Goal: Check status: Check status

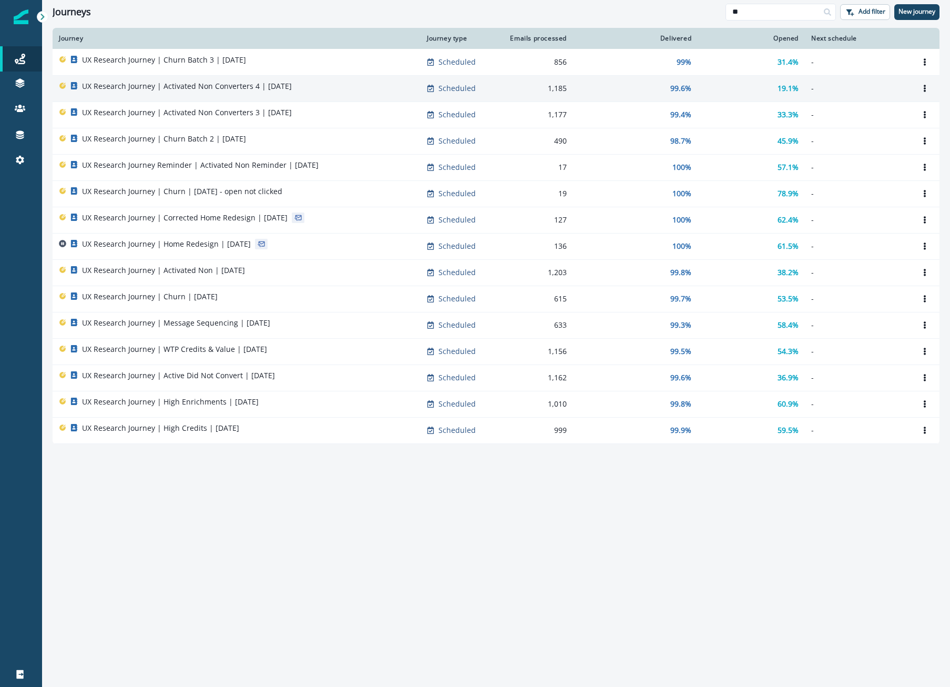
click at [827, 95] on td "-" at bounding box center [857, 88] width 105 height 26
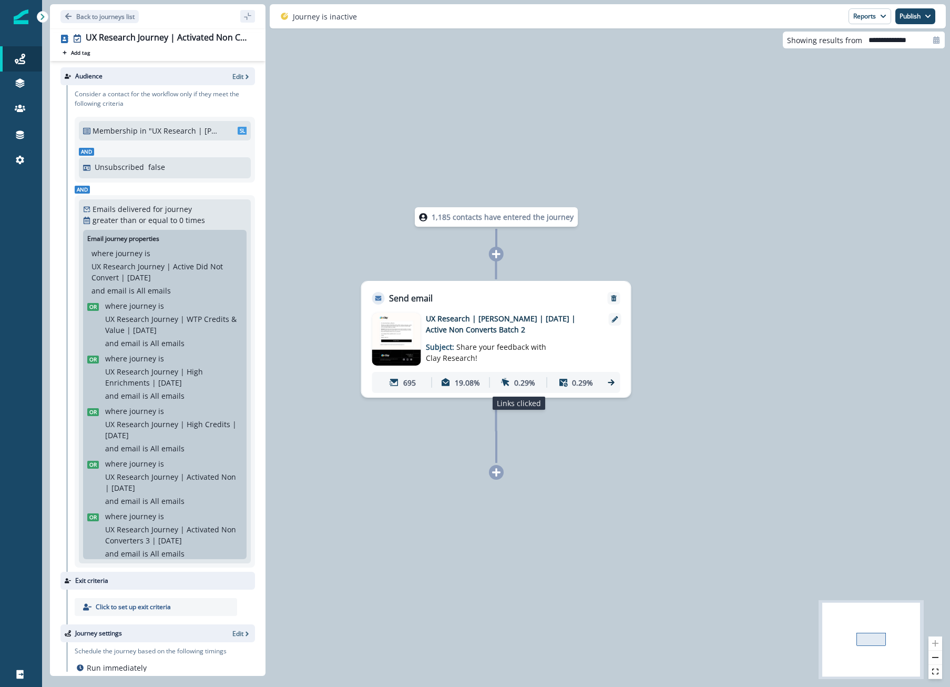
click at [532, 384] on p "0.29%" at bounding box center [524, 382] width 21 height 11
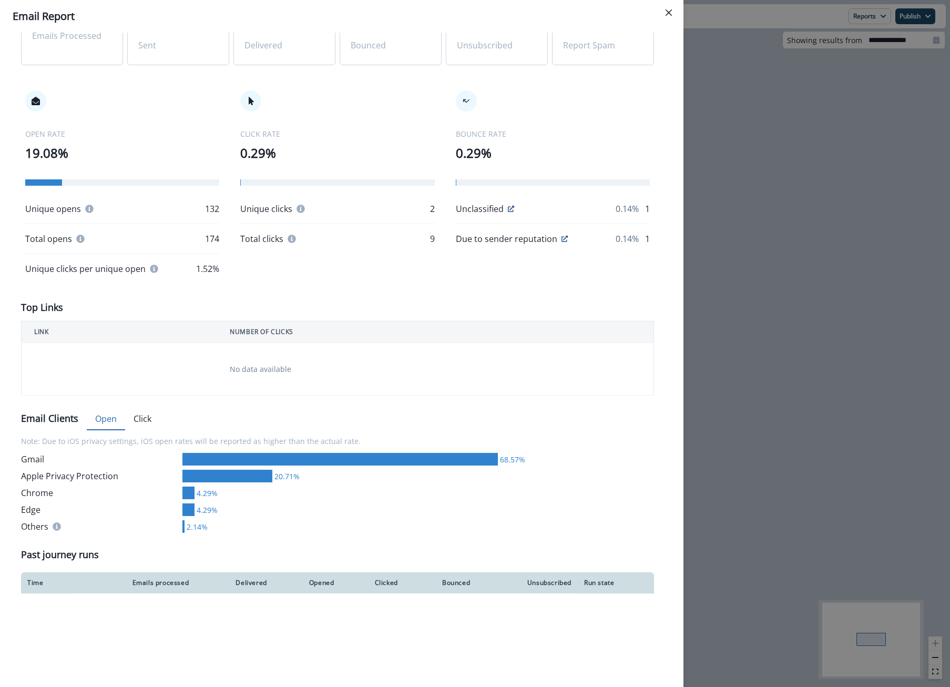
scroll to position [210, 0]
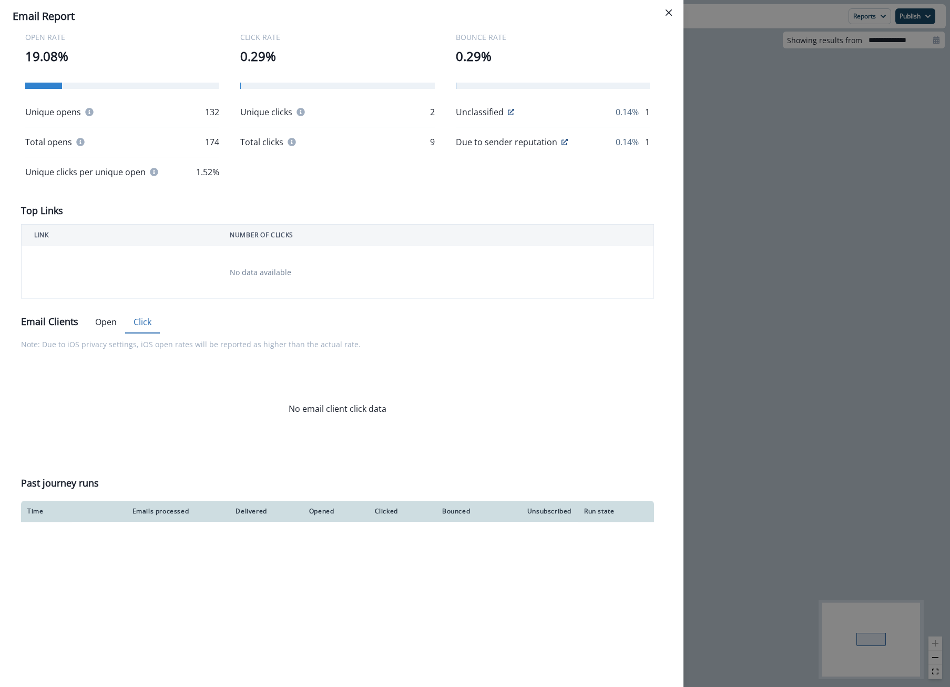
click at [140, 317] on button "Click" at bounding box center [142, 322] width 35 height 22
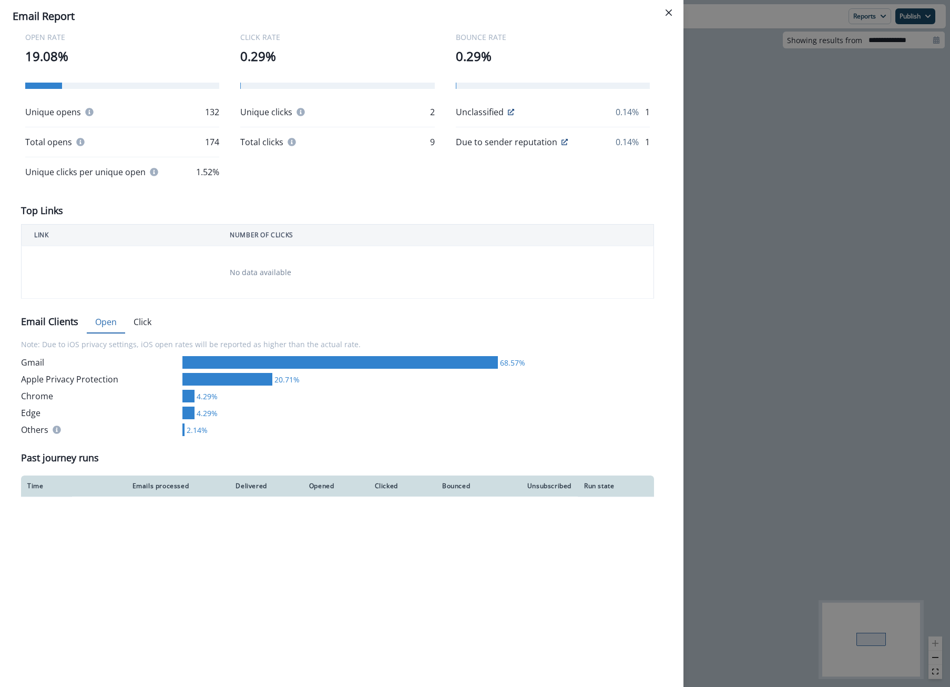
click at [104, 320] on button "Open" at bounding box center [106, 322] width 38 height 22
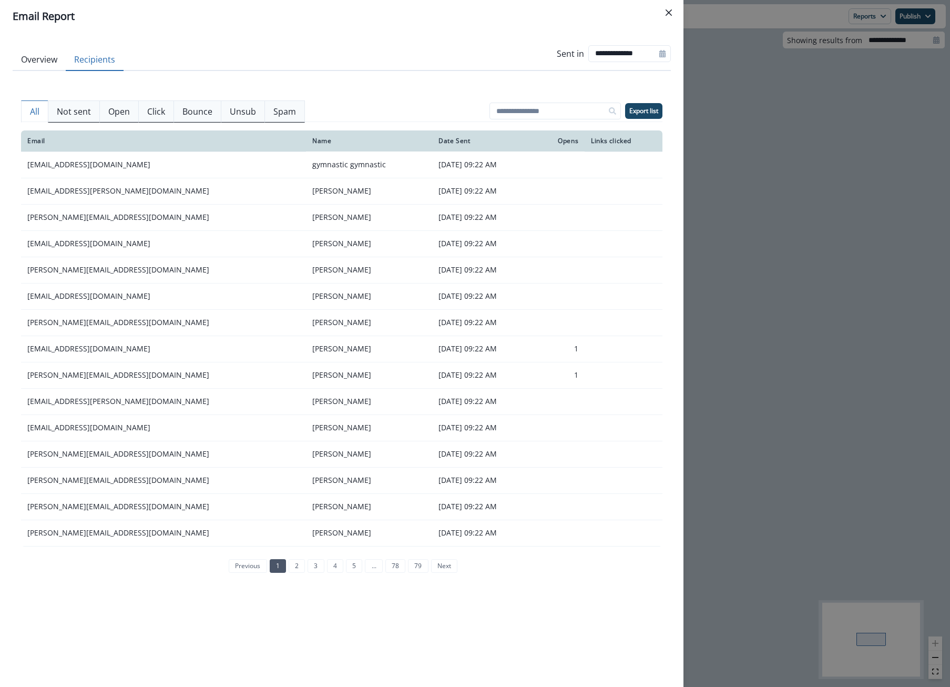
click at [76, 63] on button "Recipients" at bounding box center [95, 60] width 58 height 22
click at [162, 111] on p "Click" at bounding box center [156, 111] width 18 height 13
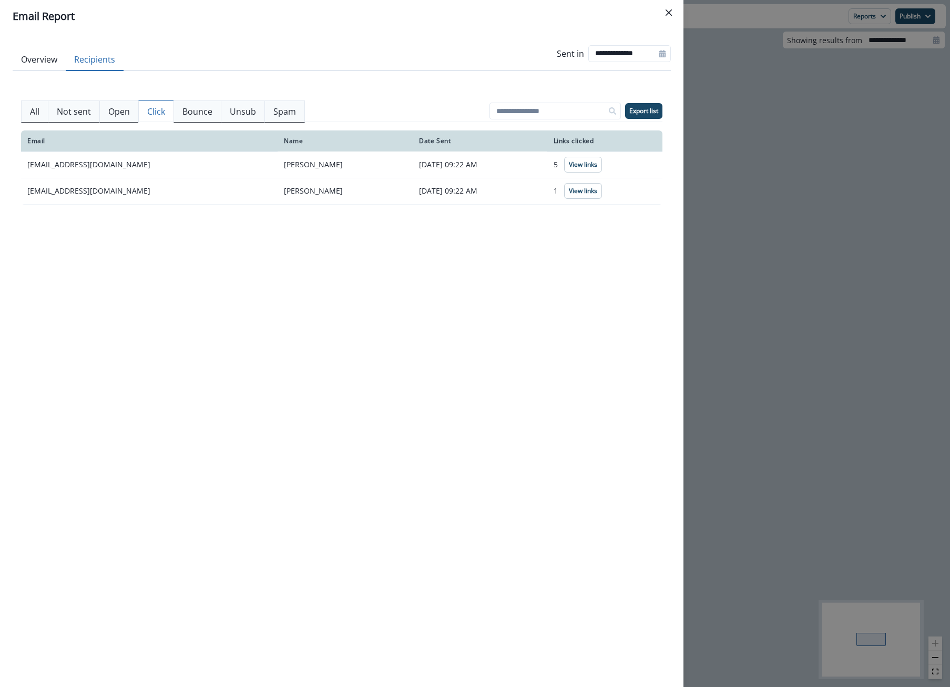
click at [676, 259] on div "**********" at bounding box center [342, 360] width 684 height 654
click at [669, 12] on icon "Close" at bounding box center [669, 12] width 6 height 6
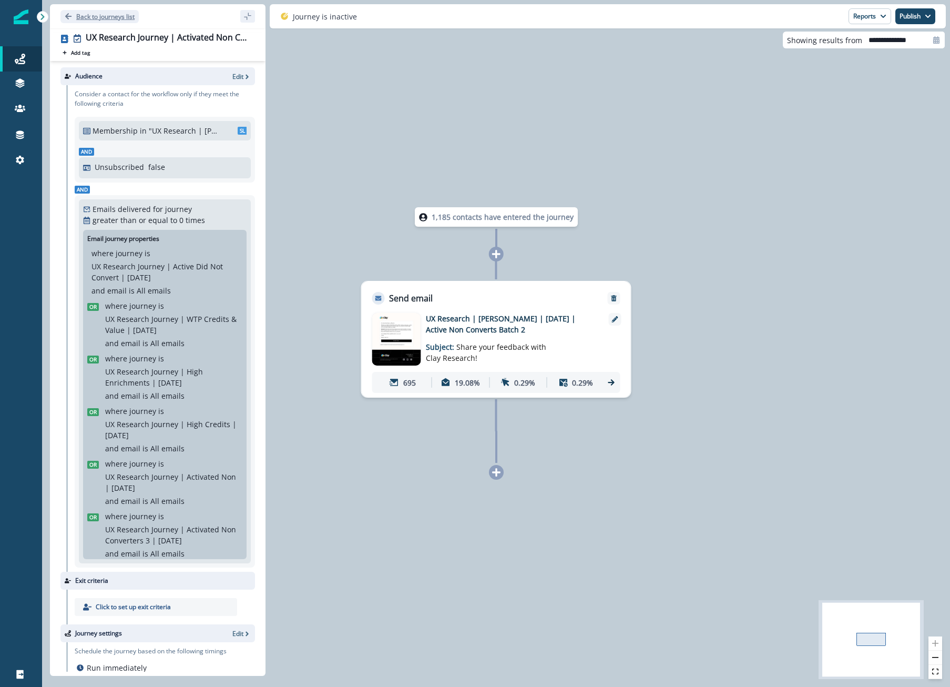
click at [73, 13] on button "Back to journeys list" at bounding box center [99, 16] width 78 height 13
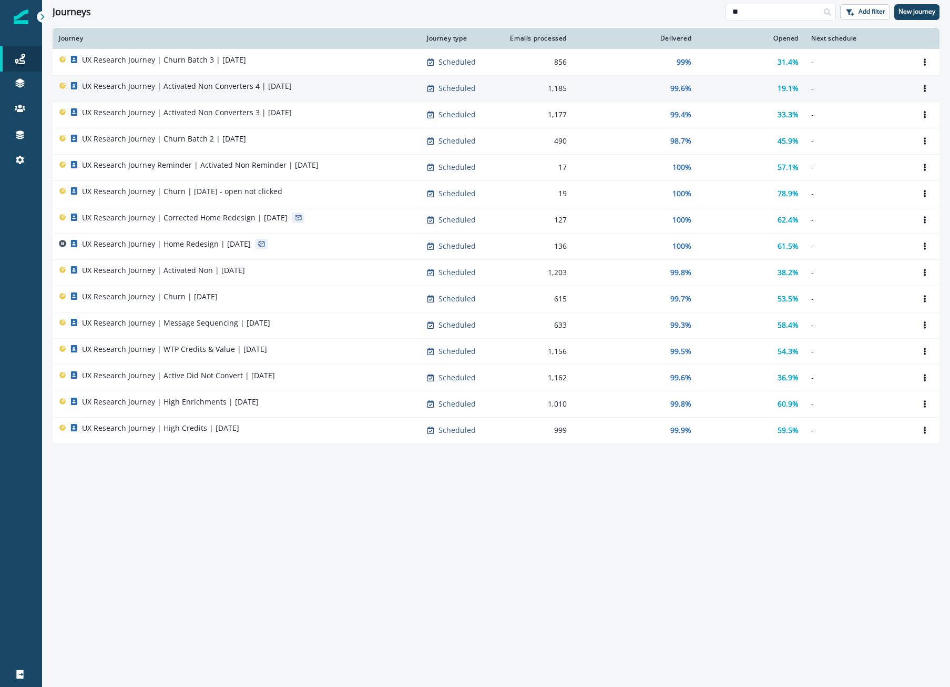
click at [726, 83] on td "19.1%" at bounding box center [751, 88] width 107 height 26
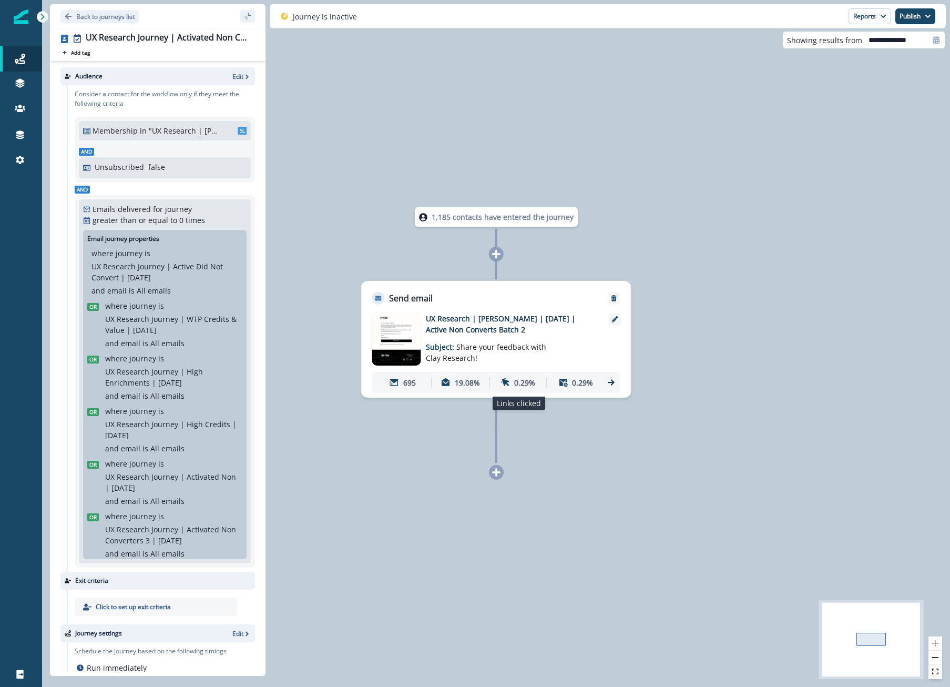
click at [525, 386] on p "0.29%" at bounding box center [524, 382] width 21 height 11
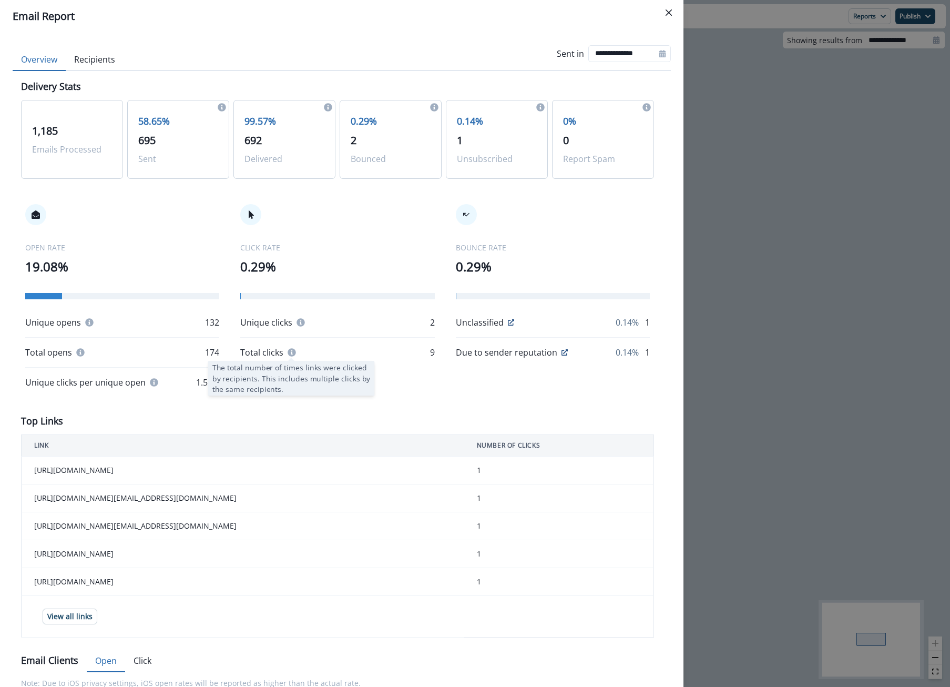
click at [288, 351] on icon at bounding box center [292, 352] width 8 height 8
click at [351, 527] on td "[URL][DOMAIN_NAME][EMAIL_ADDRESS][DOMAIN_NAME]" at bounding box center [243, 526] width 443 height 28
click at [351, 526] on td "[URL][DOMAIN_NAME][EMAIL_ADDRESS][DOMAIN_NAME]" at bounding box center [243, 526] width 443 height 28
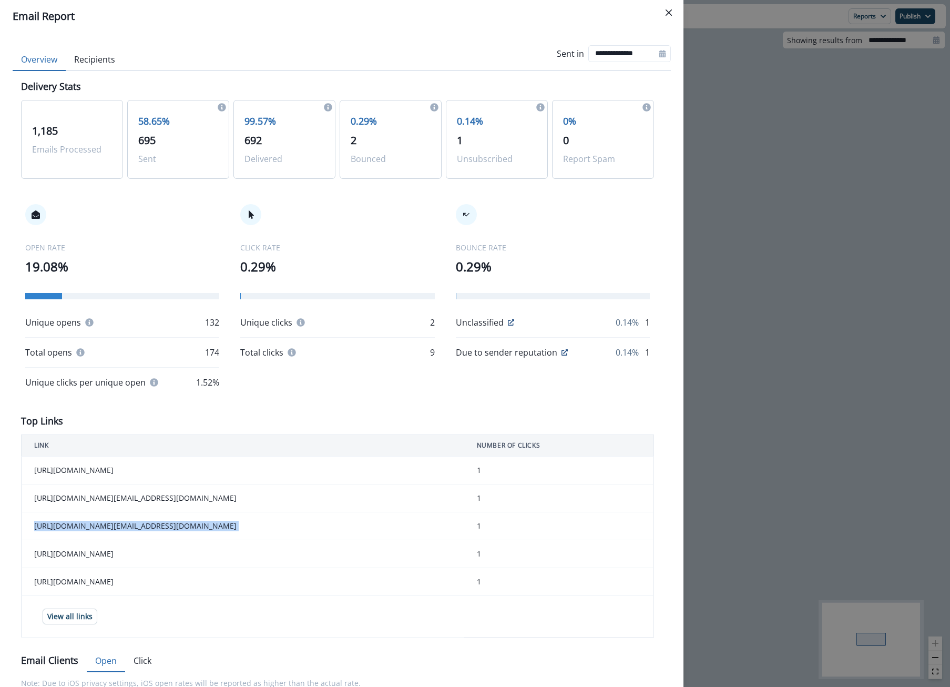
click at [351, 526] on td "[URL][DOMAIN_NAME][EMAIL_ADDRESS][DOMAIN_NAME]" at bounding box center [243, 526] width 443 height 28
click at [724, 435] on div "**********" at bounding box center [475, 343] width 950 height 687
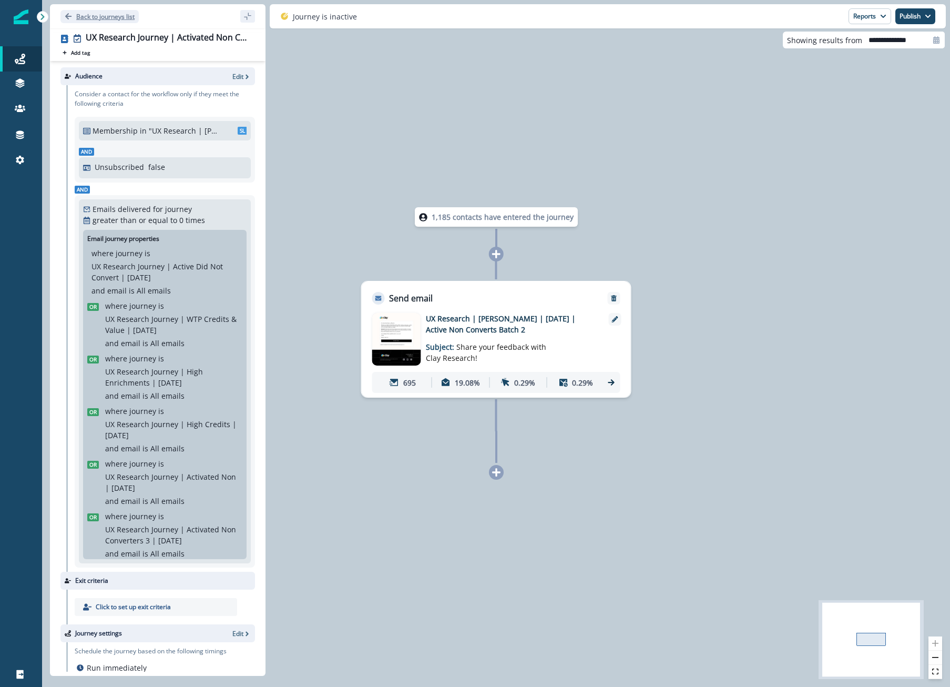
click at [86, 16] on p "Back to journeys list" at bounding box center [105, 16] width 58 height 9
